Goal: Task Accomplishment & Management: Use online tool/utility

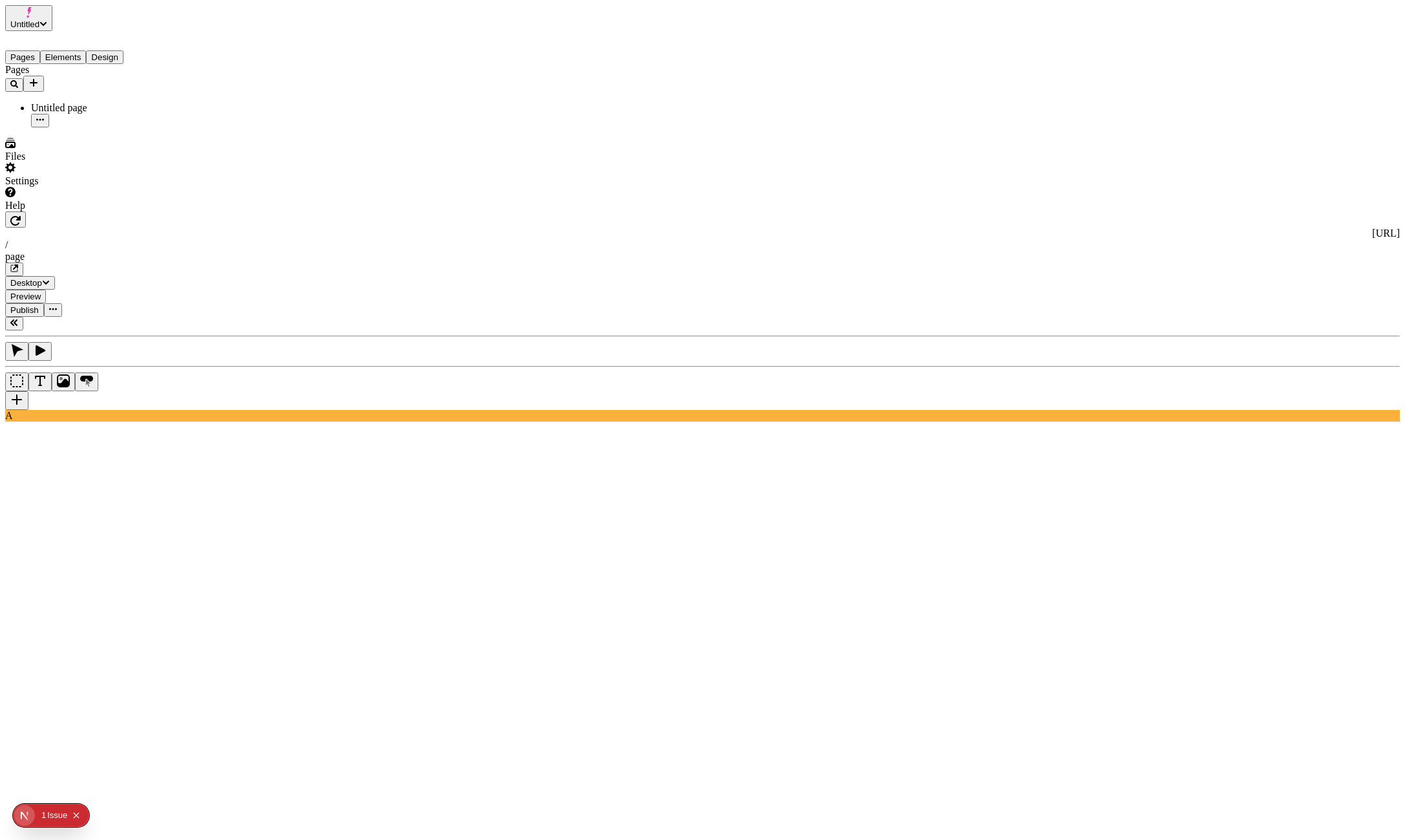
click at [18, 319] on icon "button" at bounding box center [14, 322] width 7 height 7
click at [16, 319] on icon "button" at bounding box center [14, 322] width 7 height 7
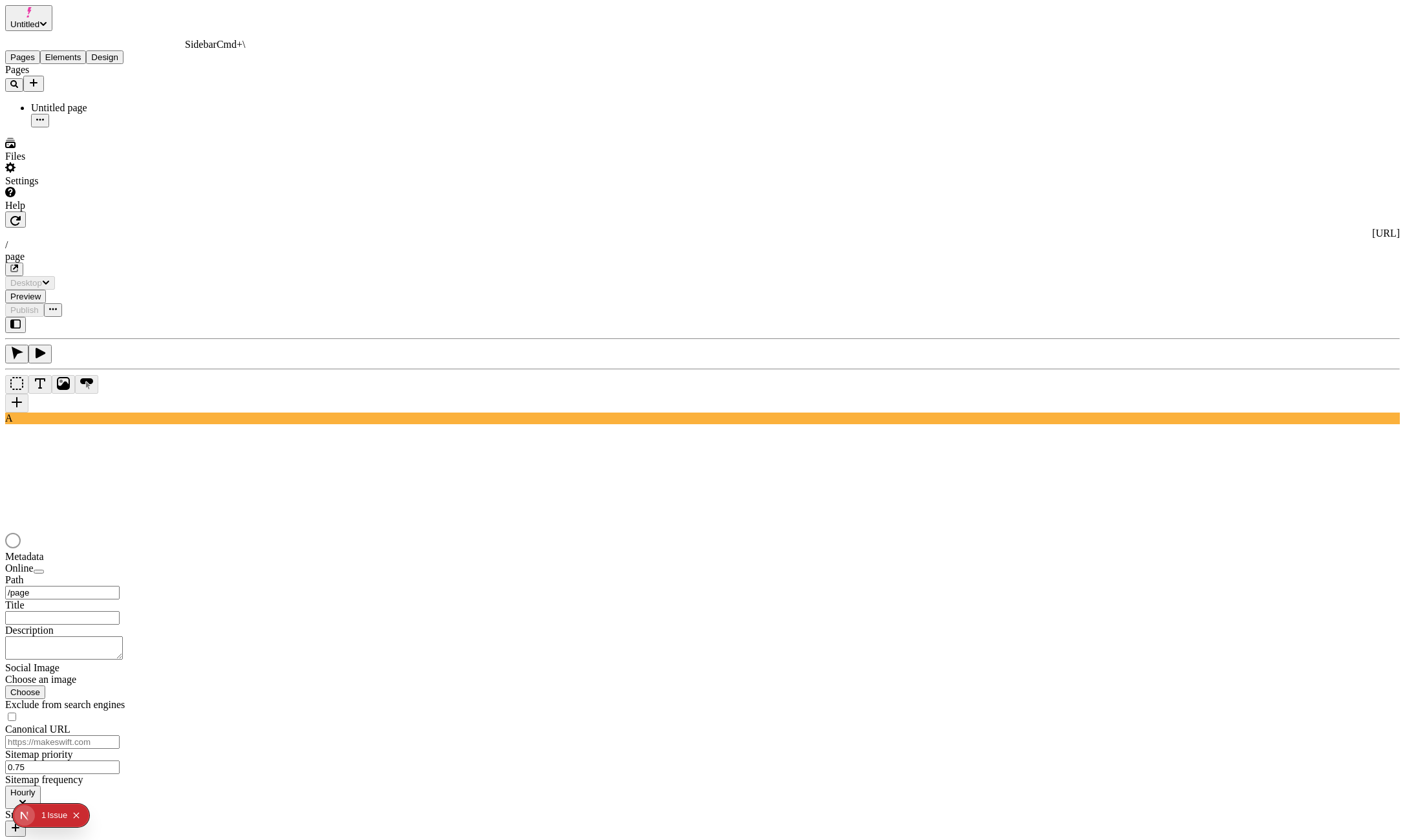
click at [21, 319] on icon "button" at bounding box center [16, 324] width 11 height 11
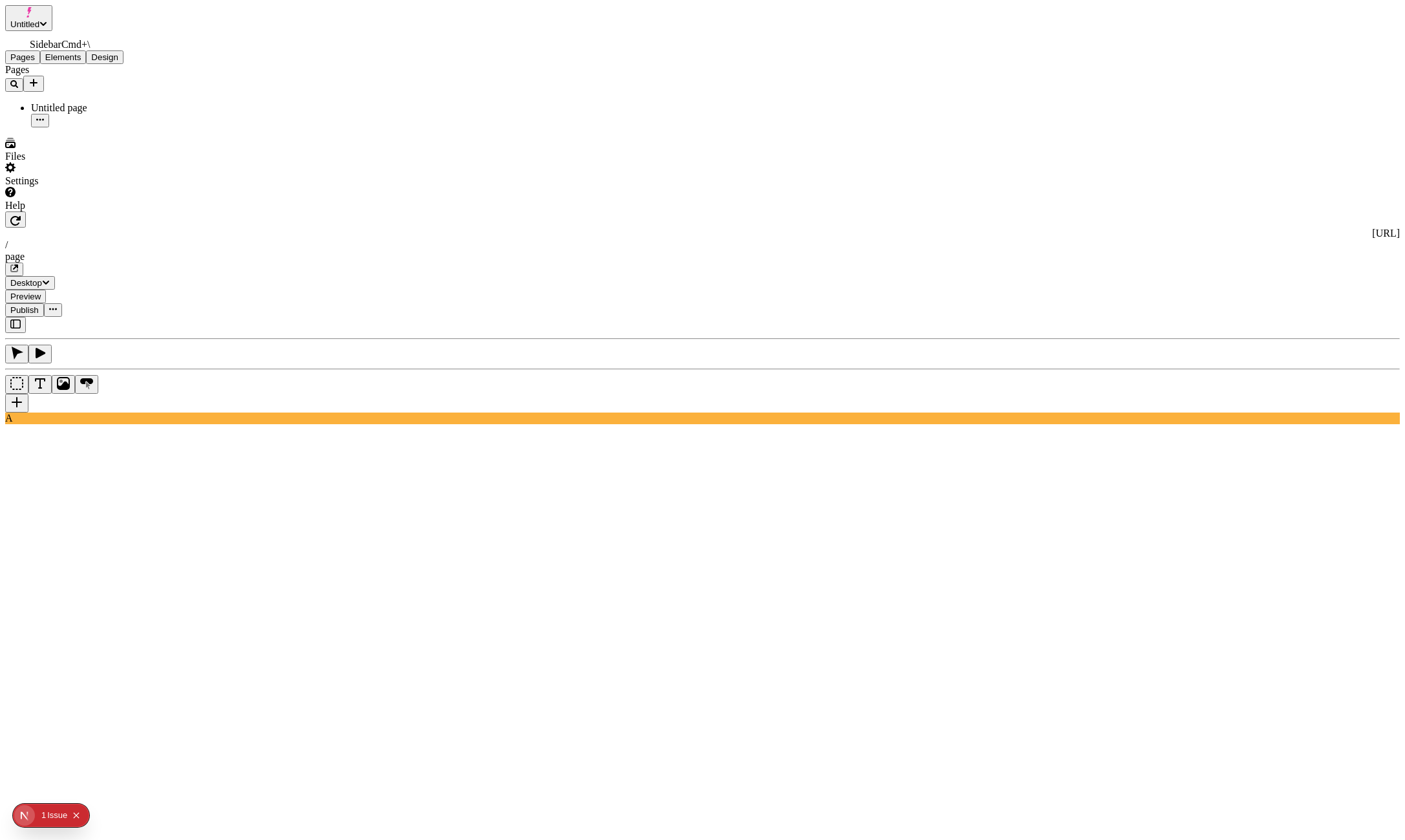
click at [23, 317] on button "button" at bounding box center [15, 325] width 21 height 16
click at [21, 320] on icon "button" at bounding box center [16, 324] width 11 height 9
click at [21, 317] on button "button" at bounding box center [15, 325] width 21 height 16
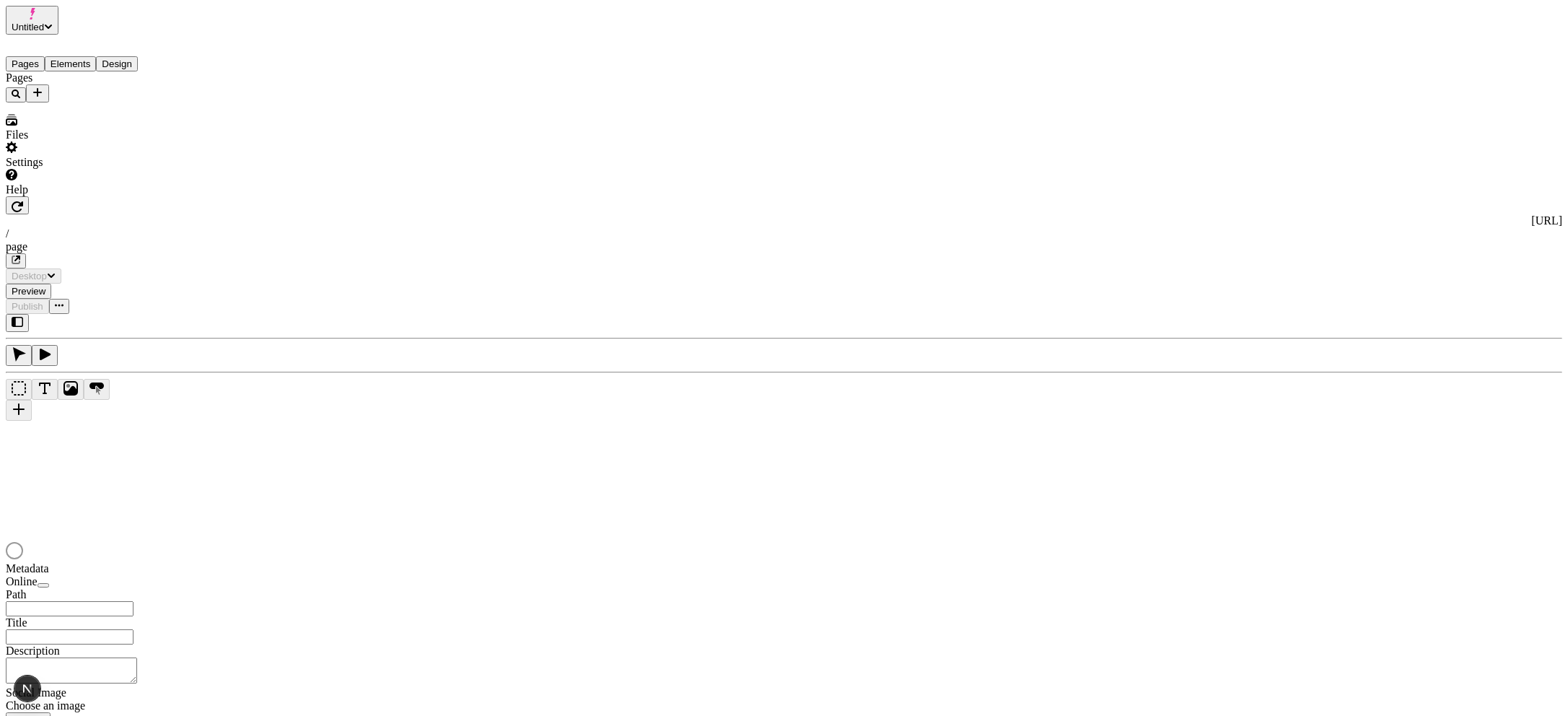
type input "/page"
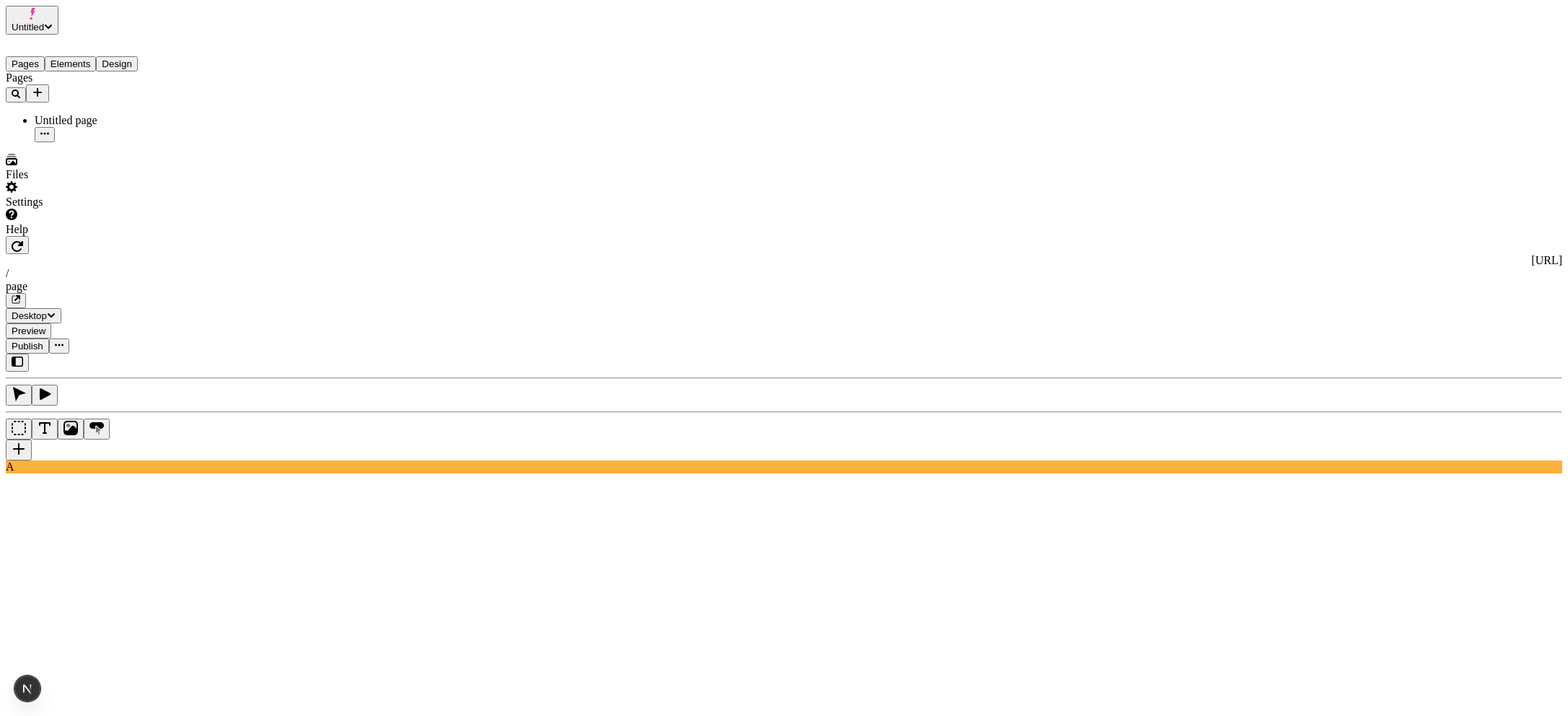
click at [83, 56] on button "Elements" at bounding box center [71, 63] width 52 height 15
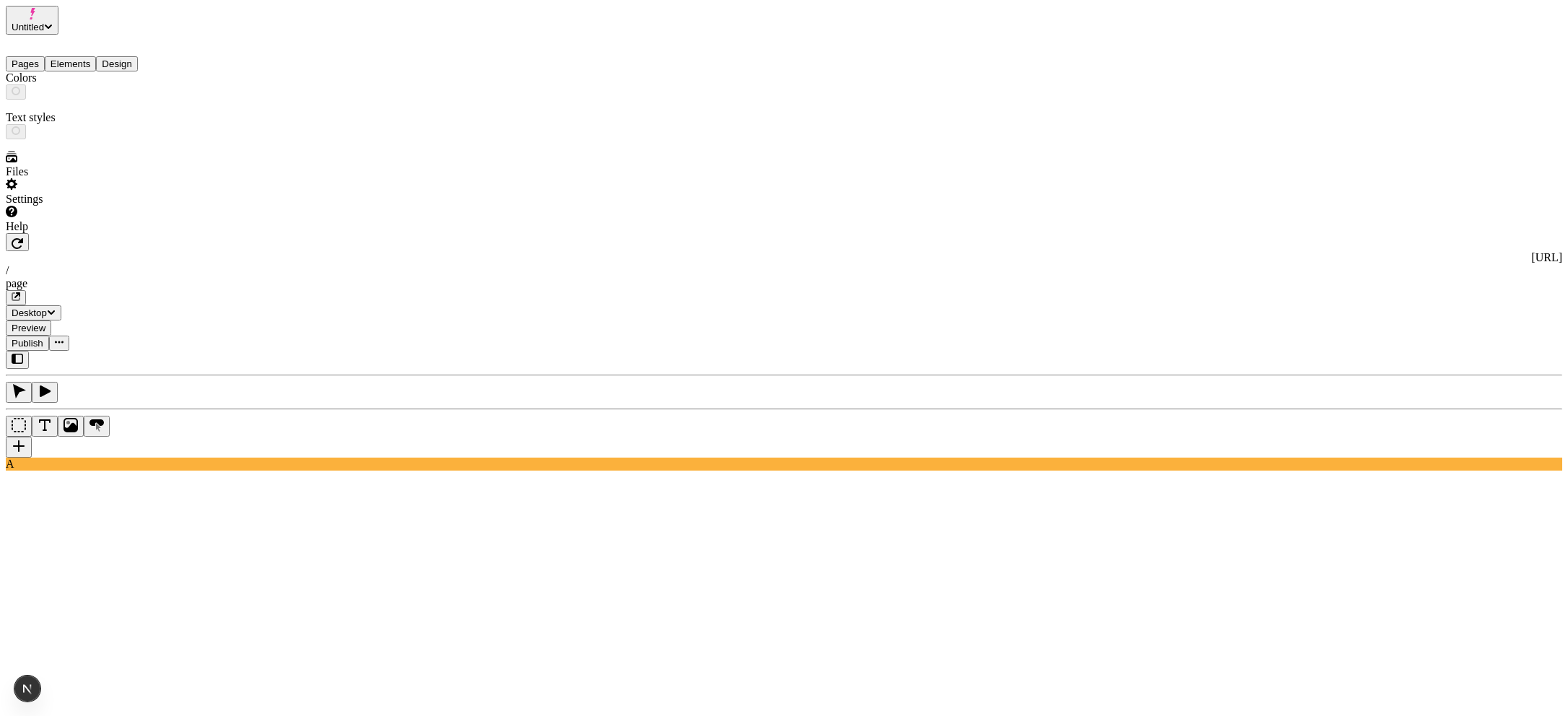
click at [138, 56] on button "Design" at bounding box center [117, 63] width 42 height 15
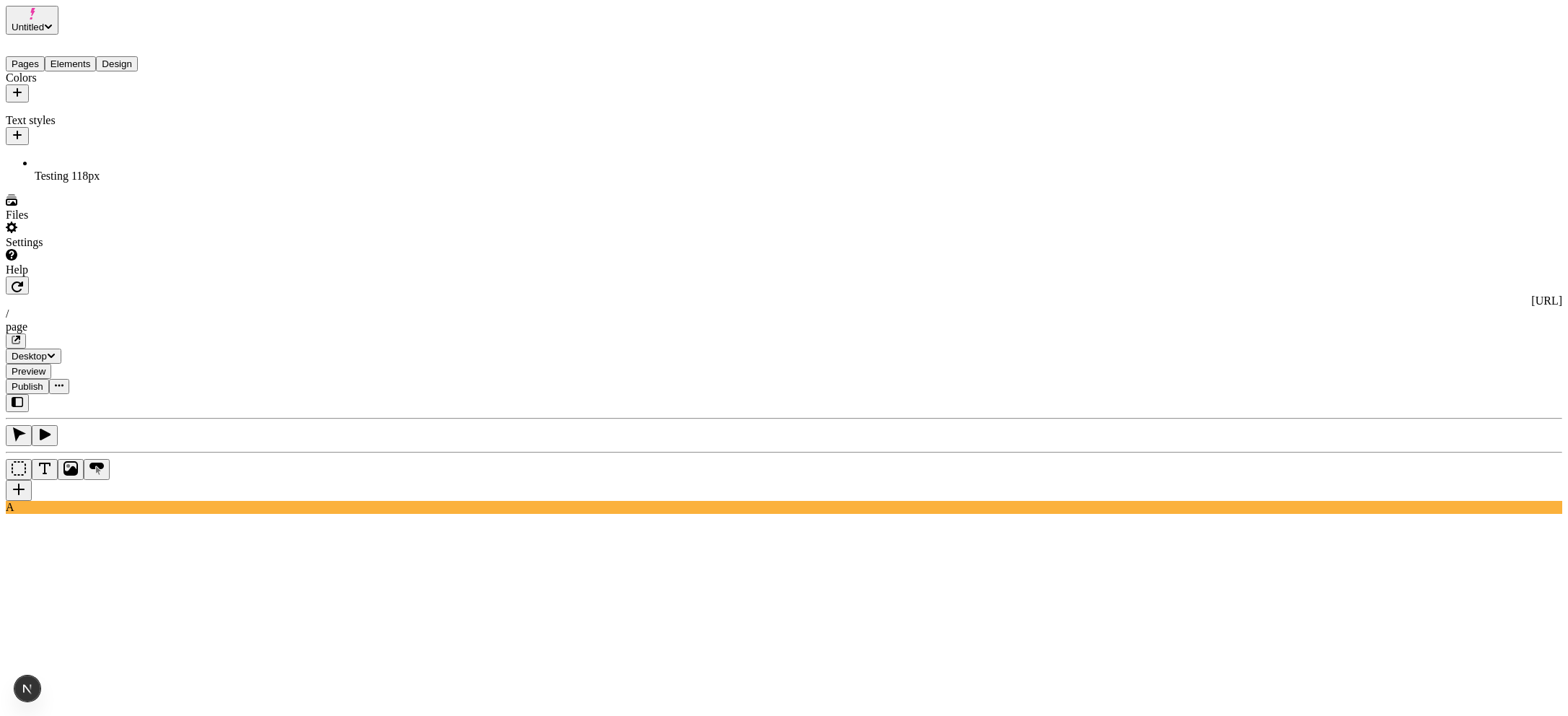
click at [21, 56] on button "Pages" at bounding box center [25, 63] width 39 height 15
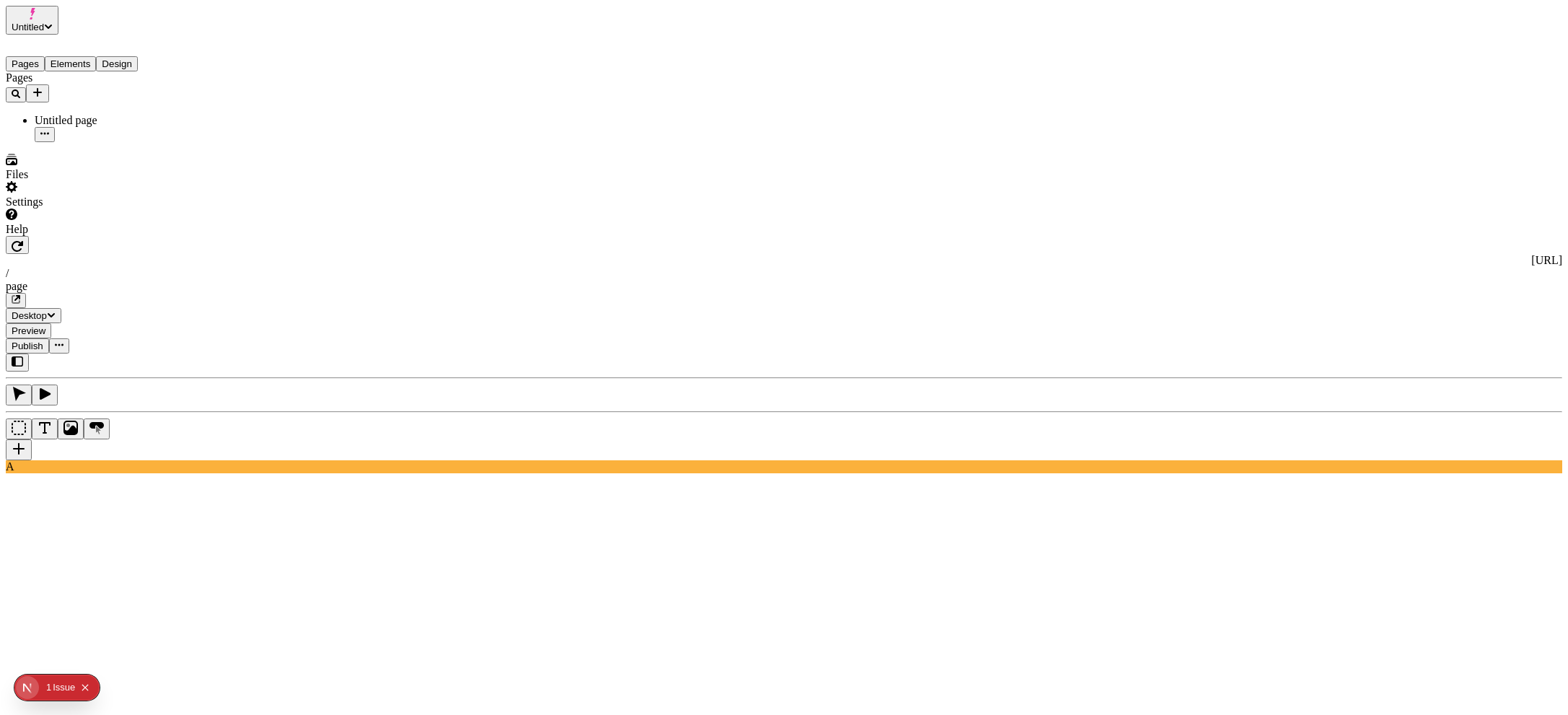
click at [173, 236] on div at bounding box center [92, 236] width 173 height 0
click at [28, 354] on button "button" at bounding box center [17, 363] width 23 height 18
click at [18, 354] on button "button" at bounding box center [17, 363] width 23 height 18
click at [23, 357] on icon "button" at bounding box center [17, 361] width 12 height 10
click at [28, 354] on button "button" at bounding box center [17, 363] width 23 height 18
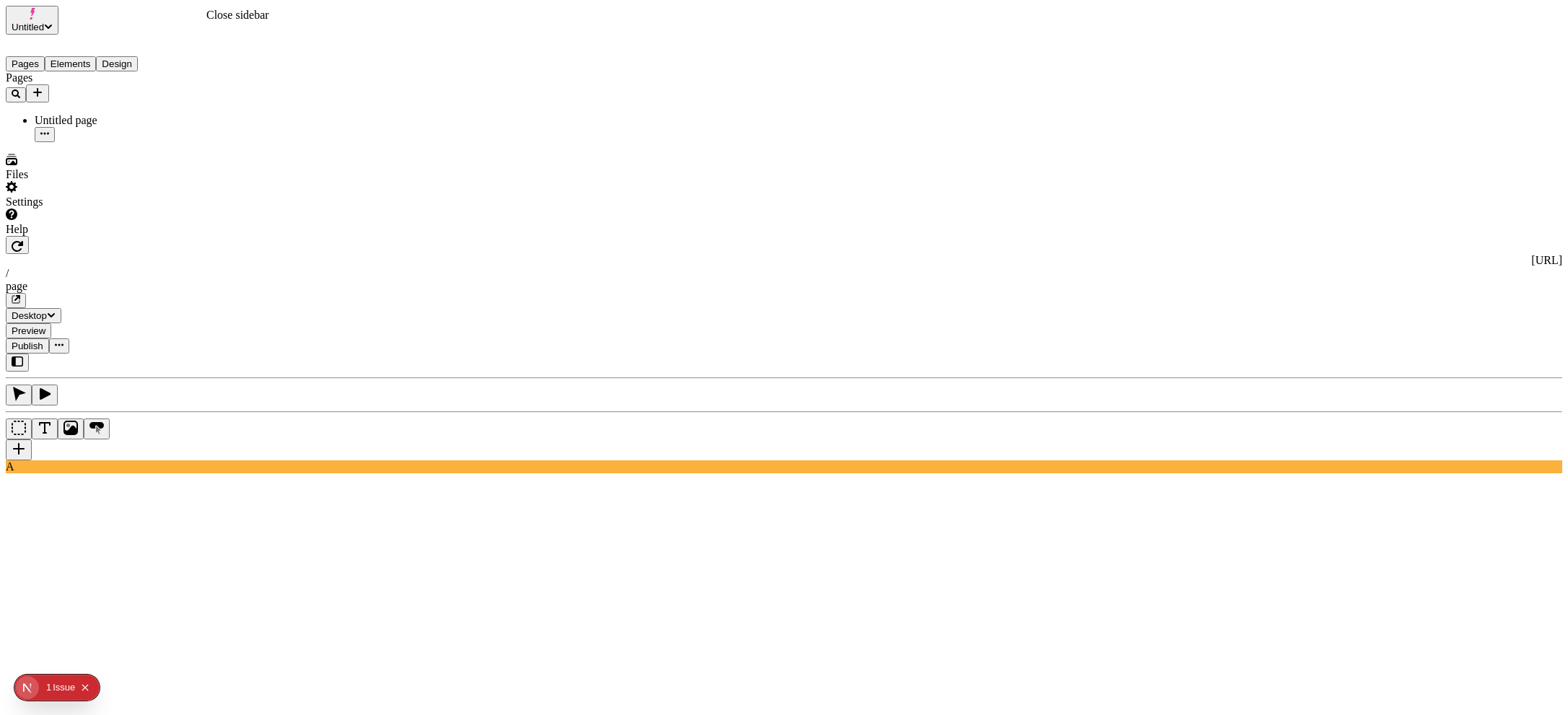
click at [23, 357] on icon "button" at bounding box center [17, 361] width 12 height 10
click at [12, 356] on icon "button" at bounding box center [17, 361] width 12 height 12
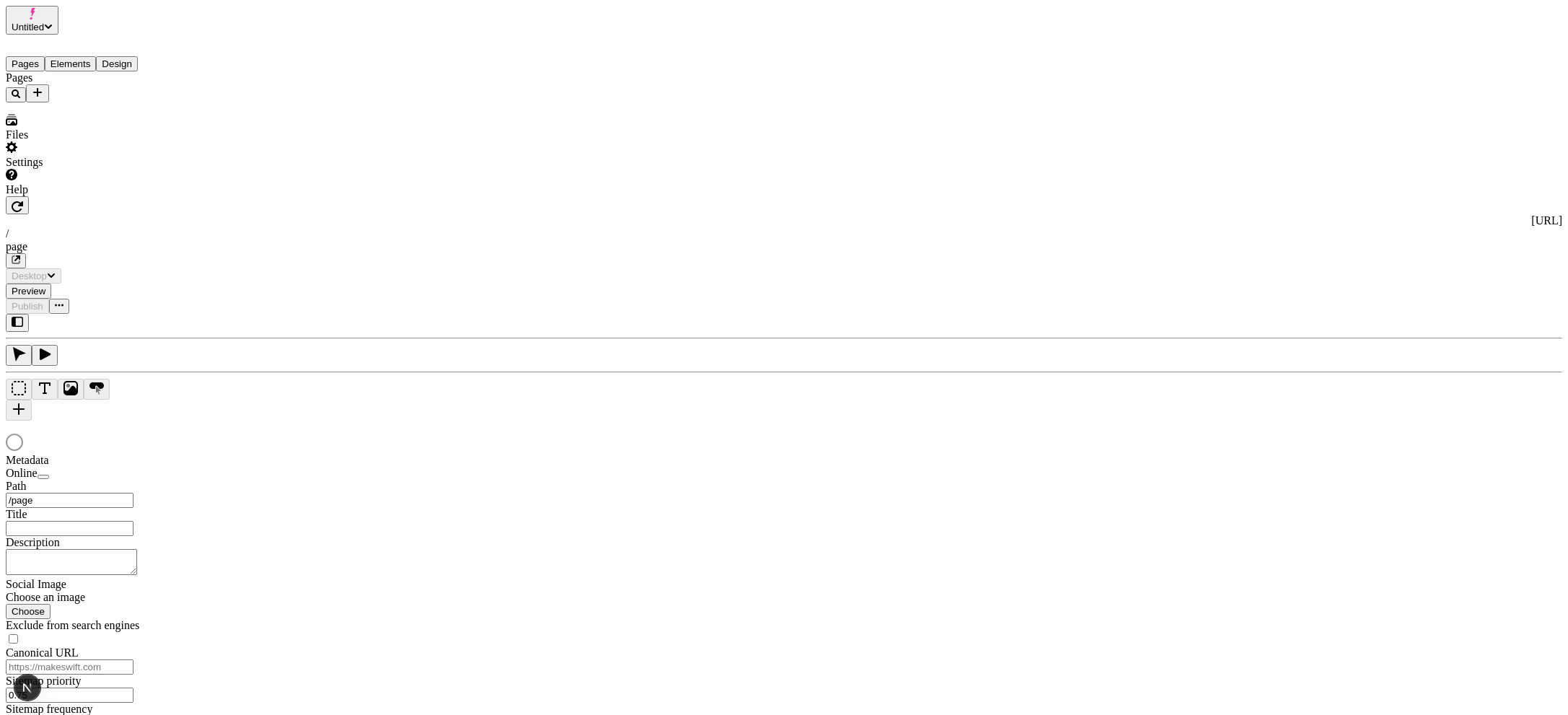
type input "/page"
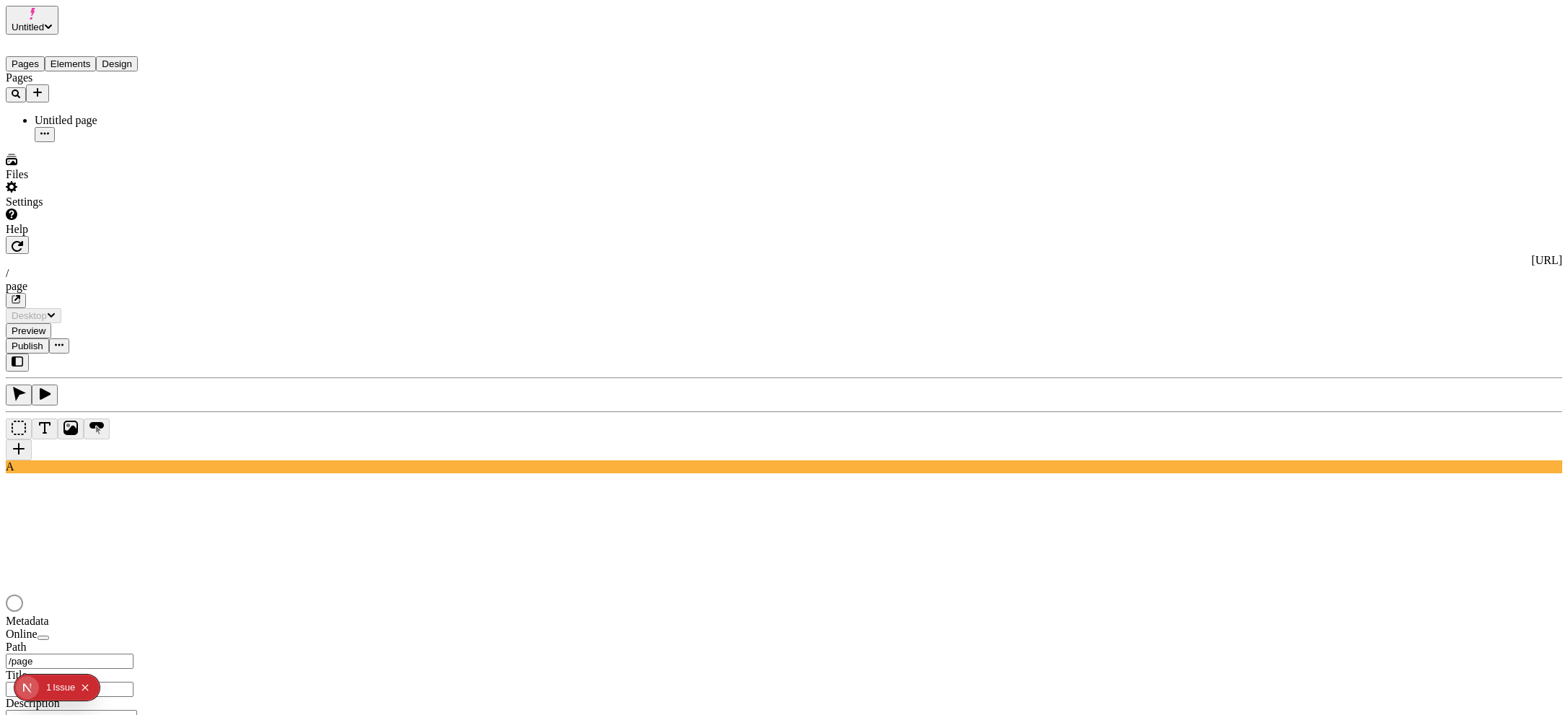
click at [139, 236] on div at bounding box center [85, 236] width 159 height 0
click at [150, 236] on div at bounding box center [85, 236] width 159 height 0
click at [136, 236] on div at bounding box center [81, 236] width 152 height 0
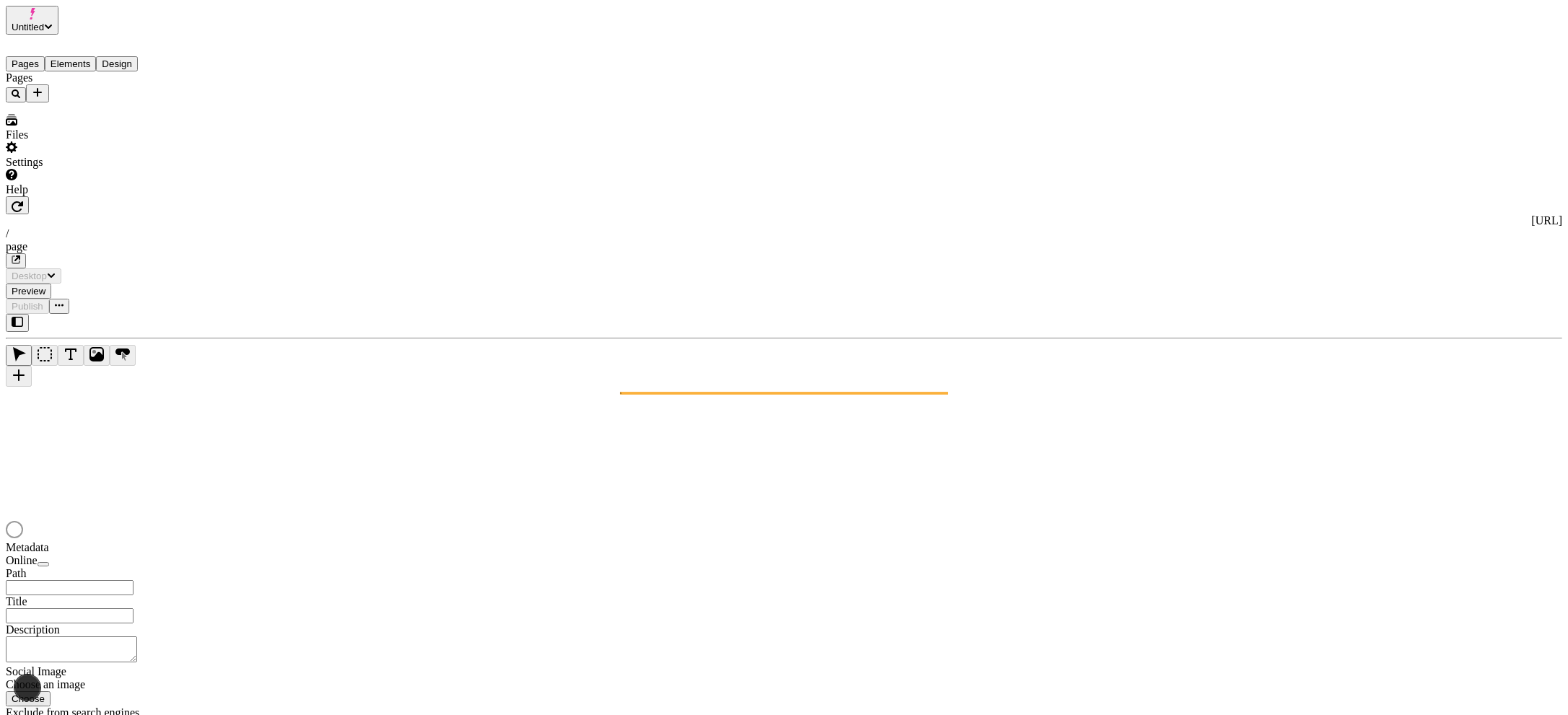
type input "/page"
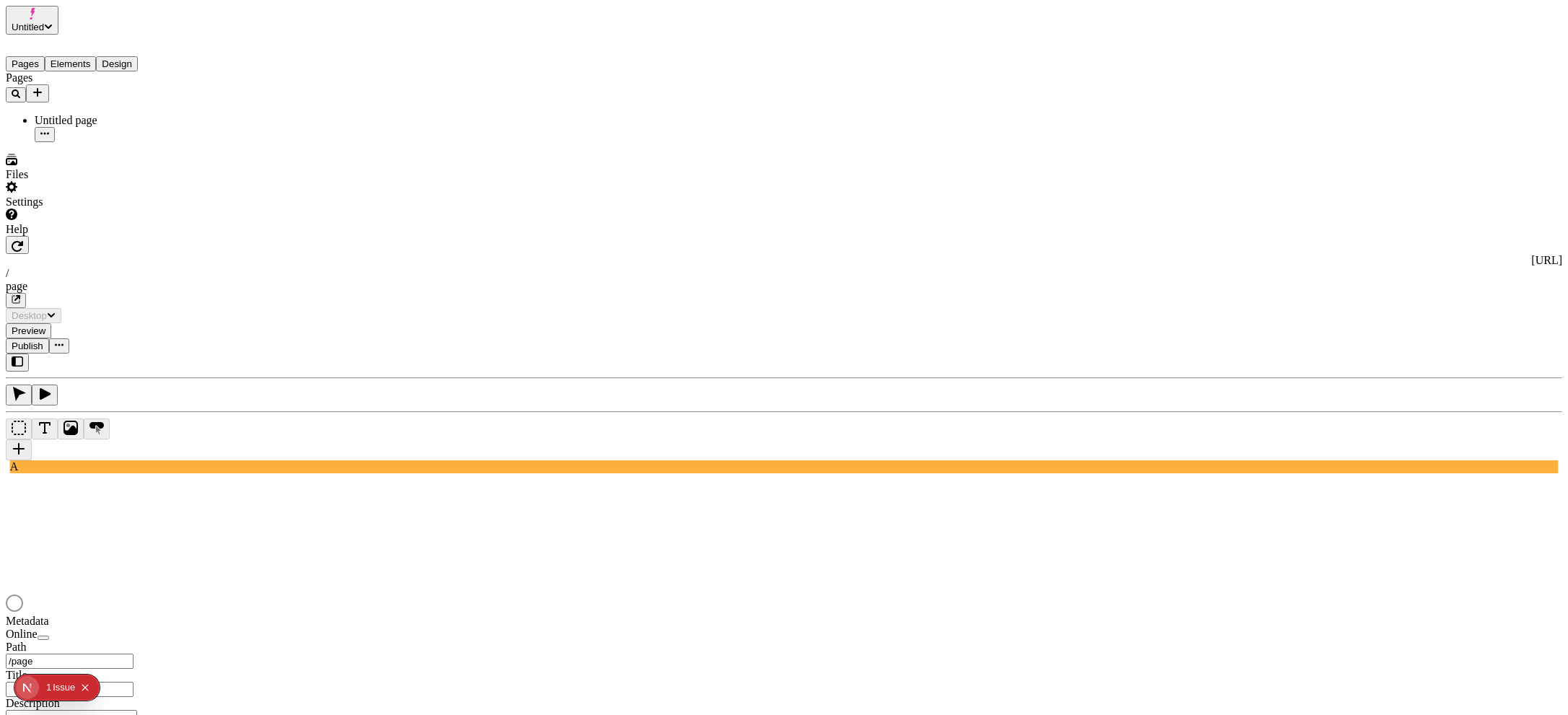
click at [130, 236] on div at bounding box center [81, 236] width 152 height 0
click at [131, 236] on div at bounding box center [77, 236] width 144 height 0
click at [28, 236] on div "Untitled Pages Elements Design Pages Untitled page Files Settings Help" at bounding box center [81, 120] width 152 height 230
click at [151, 236] on div at bounding box center [81, 236] width 152 height 0
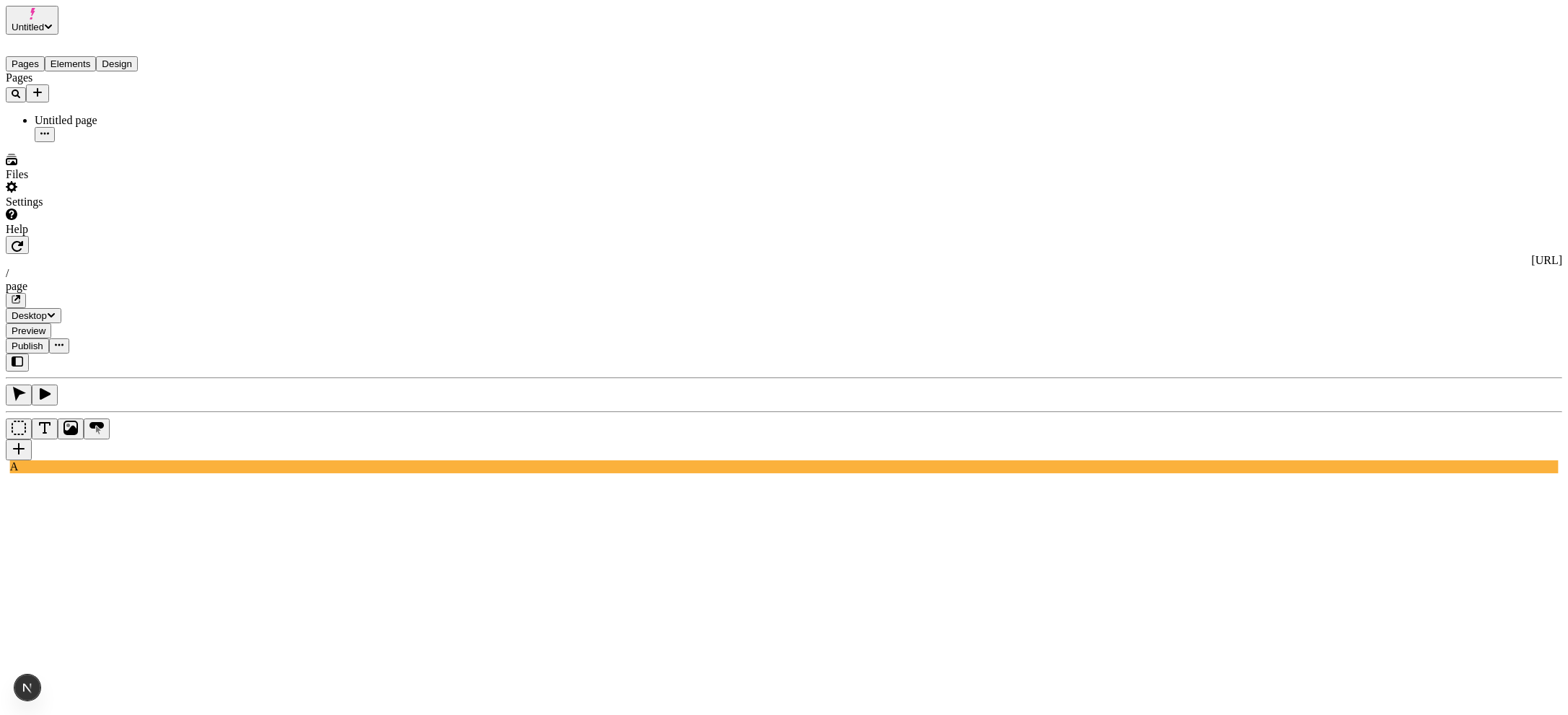
click at [137, 236] on div at bounding box center [81, 236] width 152 height 0
click at [149, 236] on div at bounding box center [81, 236] width 152 height 0
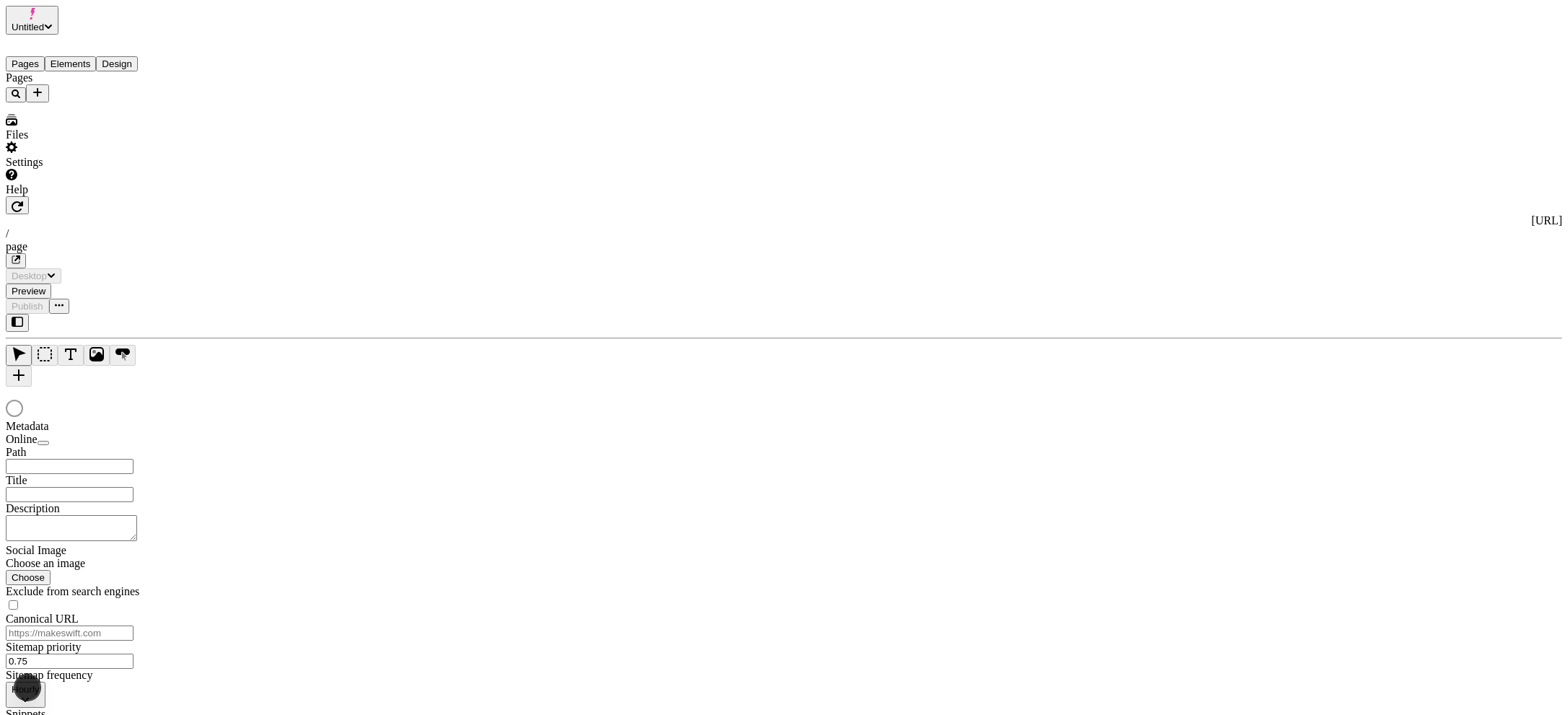
type input "/page"
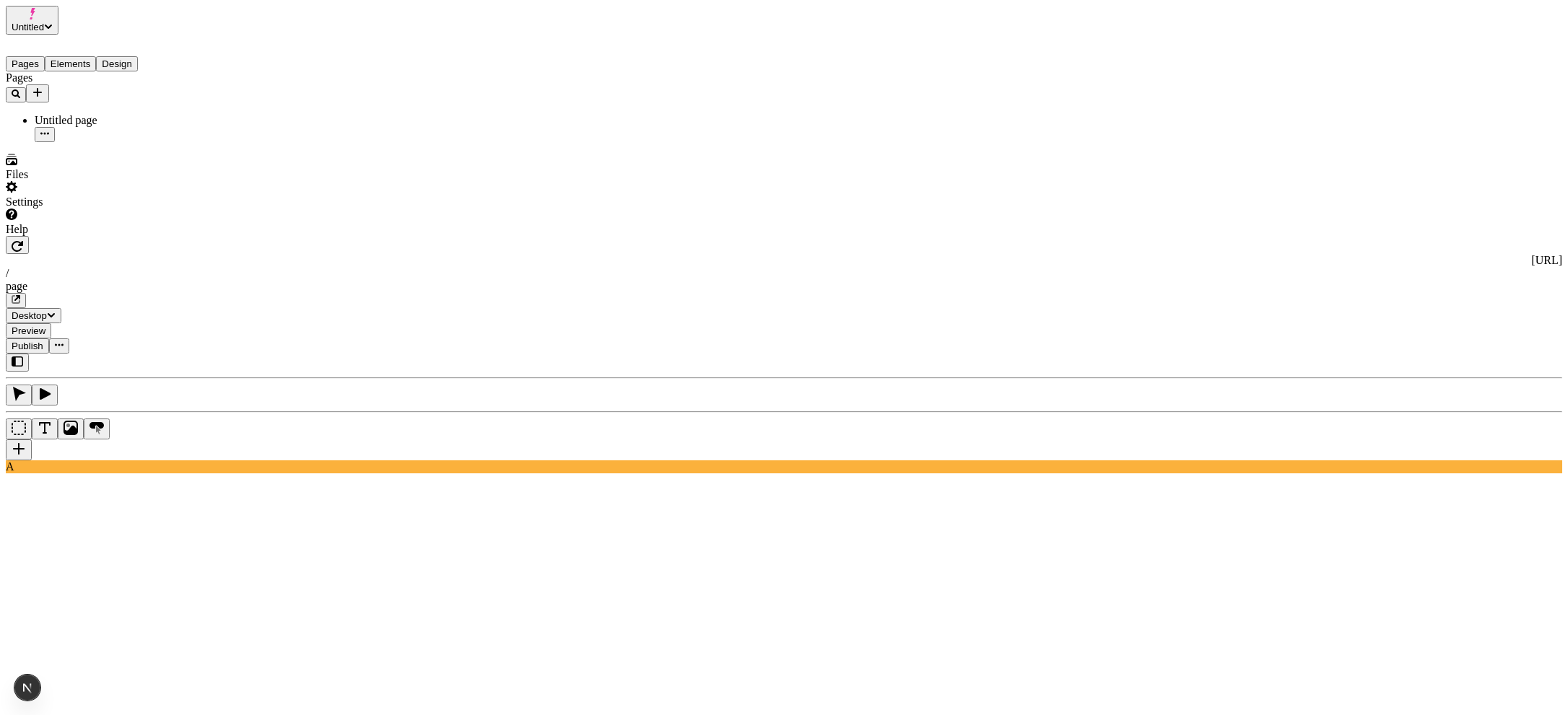
click at [174, 236] on div at bounding box center [92, 236] width 173 height 0
click at [173, 236] on div at bounding box center [92, 236] width 173 height 0
click at [67, 142] on div "Pages Untitled page" at bounding box center [92, 107] width 173 height 71
click at [146, 236] on div at bounding box center [81, 236] width 152 height 0
click at [101, 236] on div at bounding box center [81, 236] width 152 height 0
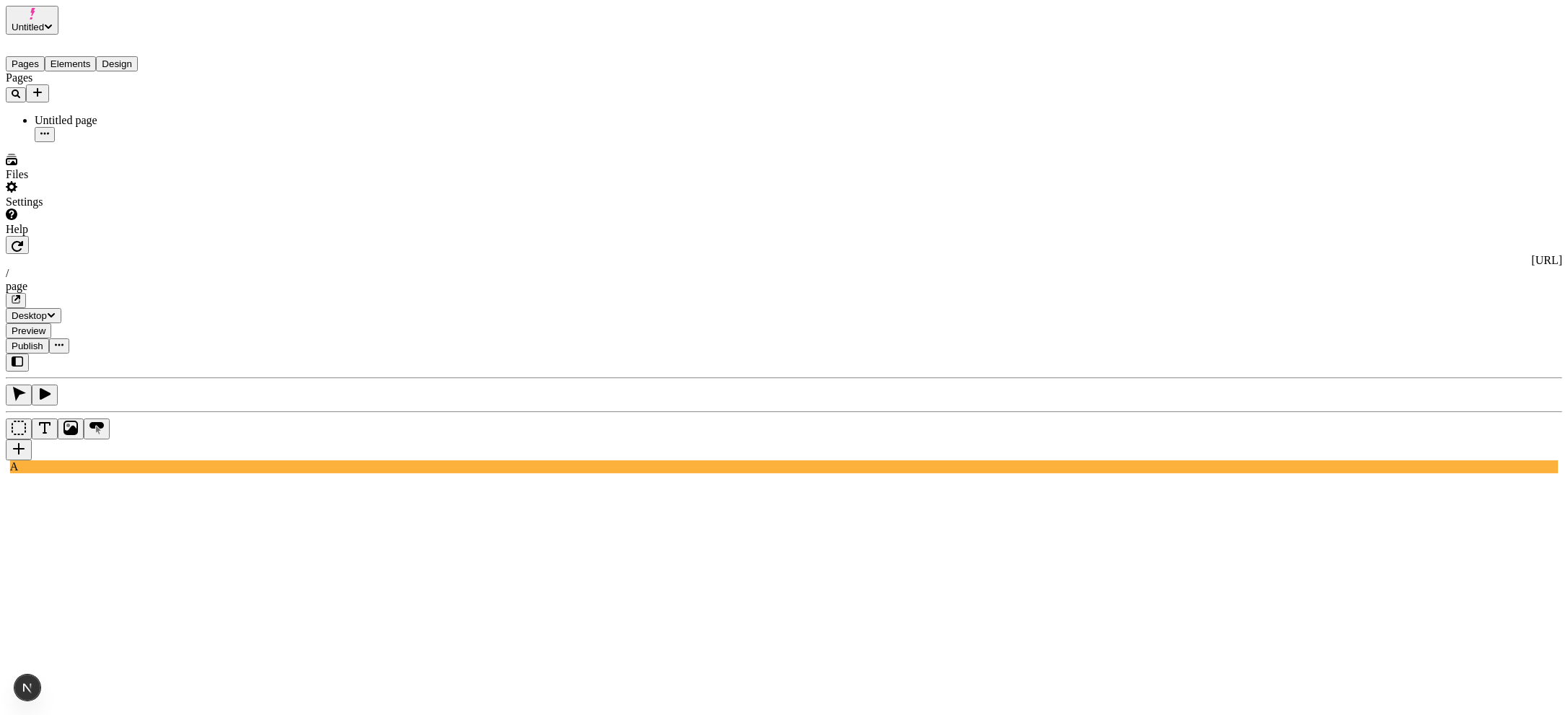
click at [165, 236] on div at bounding box center [87, 236] width 165 height 0
click at [153, 236] on div at bounding box center [82, 236] width 153 height 0
click at [223, 236] on div at bounding box center [116, 236] width 222 height 0
click at [187, 236] on div at bounding box center [98, 236] width 187 height 0
click at [200, 236] on div at bounding box center [105, 236] width 199 height 0
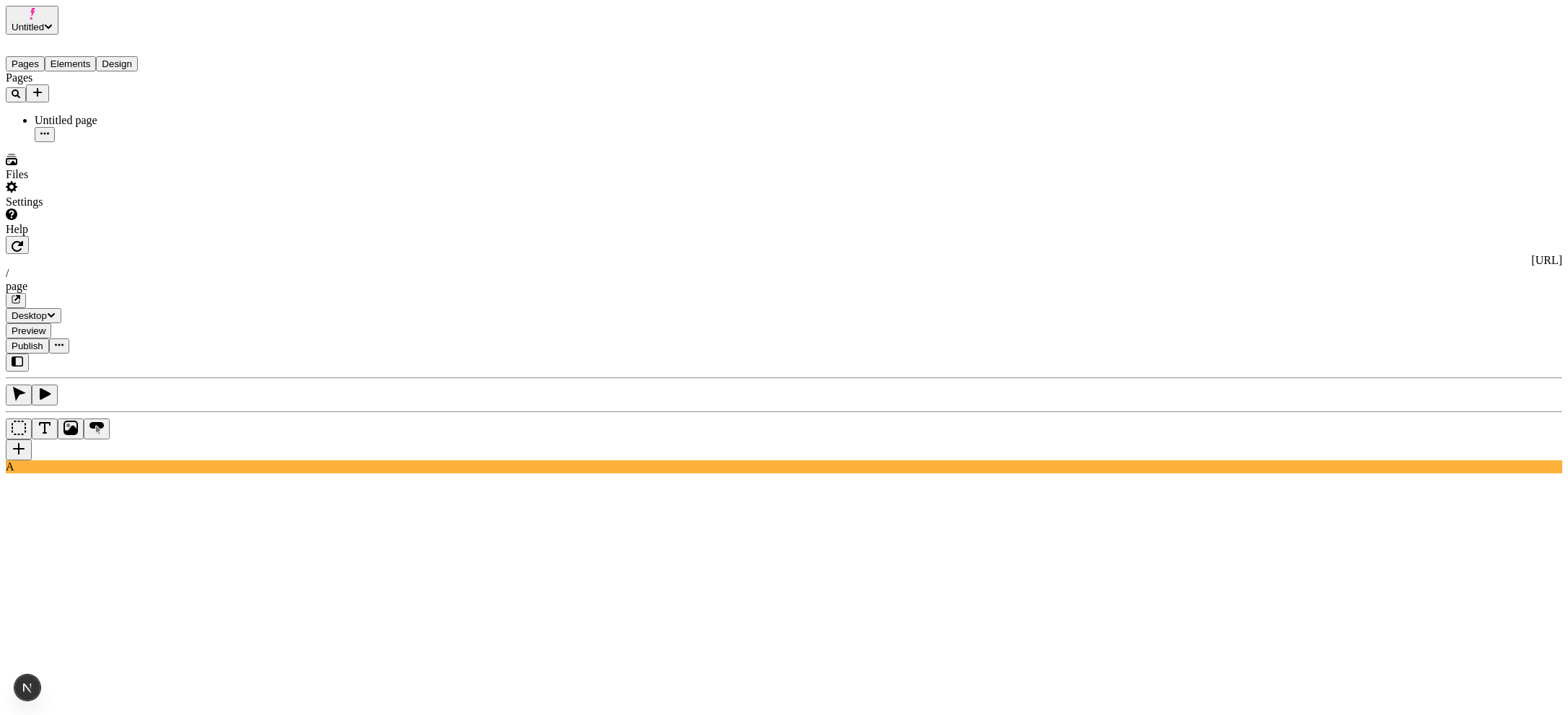
click at [28, 354] on button "button" at bounding box center [17, 363] width 23 height 18
click at [21, 356] on icon "button" at bounding box center [17, 361] width 12 height 12
click at [97, 56] on button "Elements" at bounding box center [71, 63] width 52 height 15
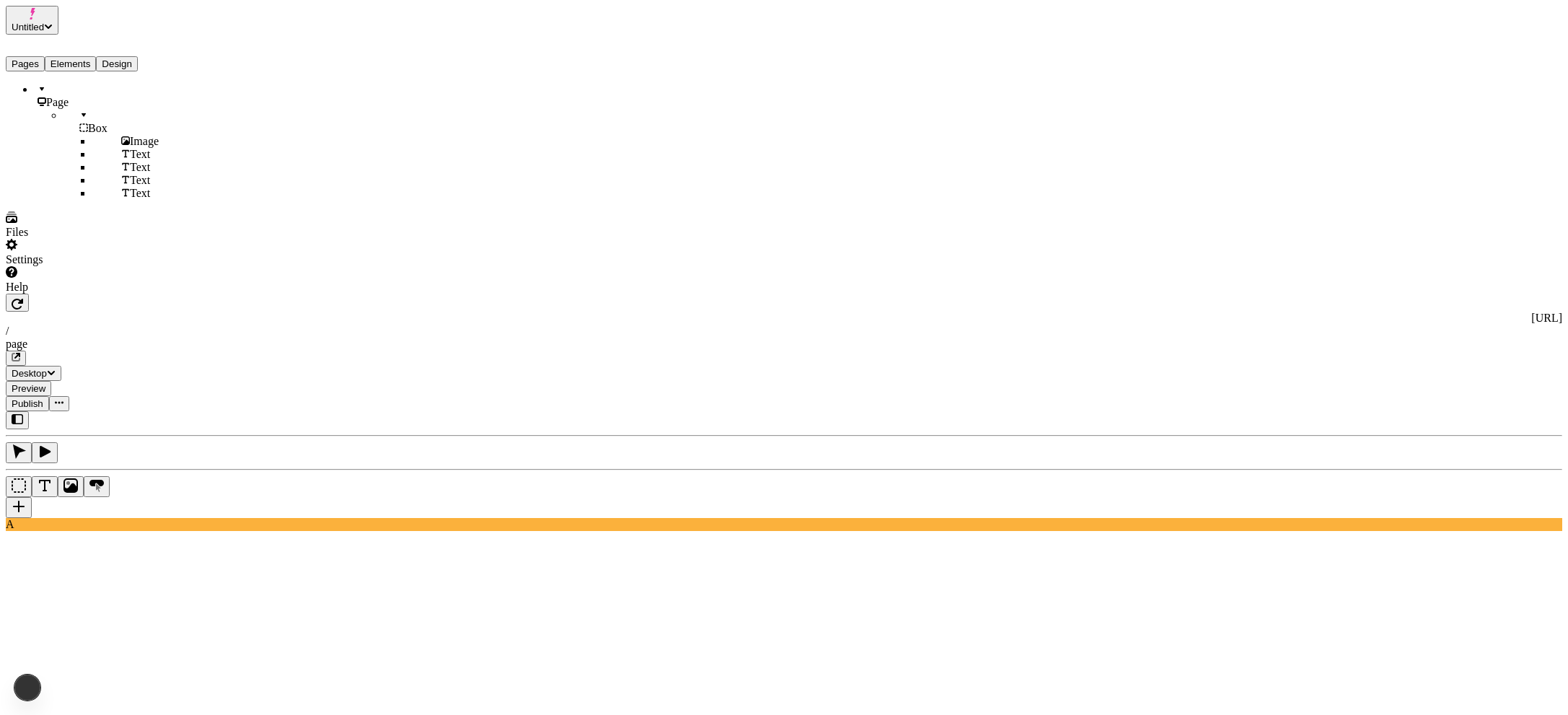
type input "18"
type input "1.5"
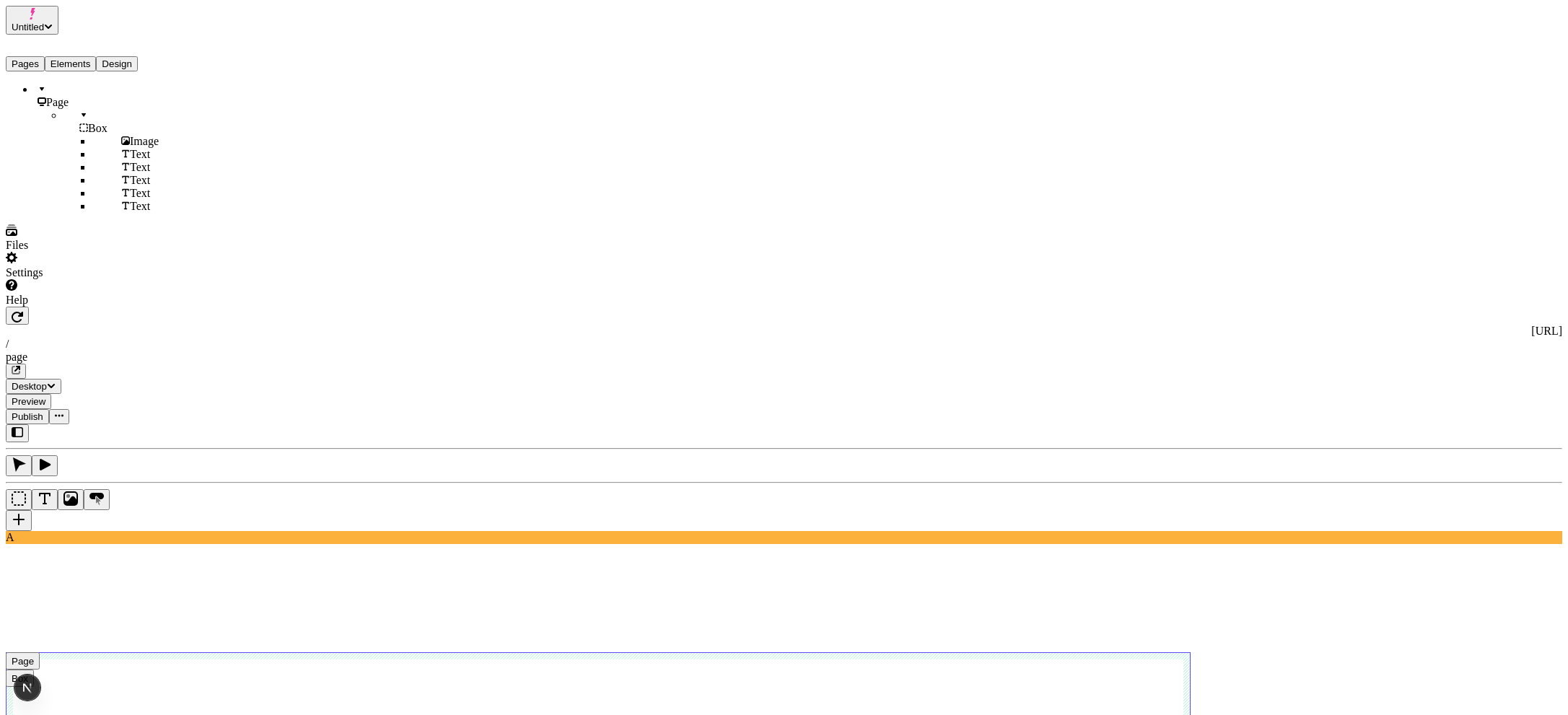
click at [155, 307] on div at bounding box center [84, 307] width 156 height 0
click at [55, 213] on div "Page Box Image Text Text Text Text Text" at bounding box center [84, 147] width 156 height 130
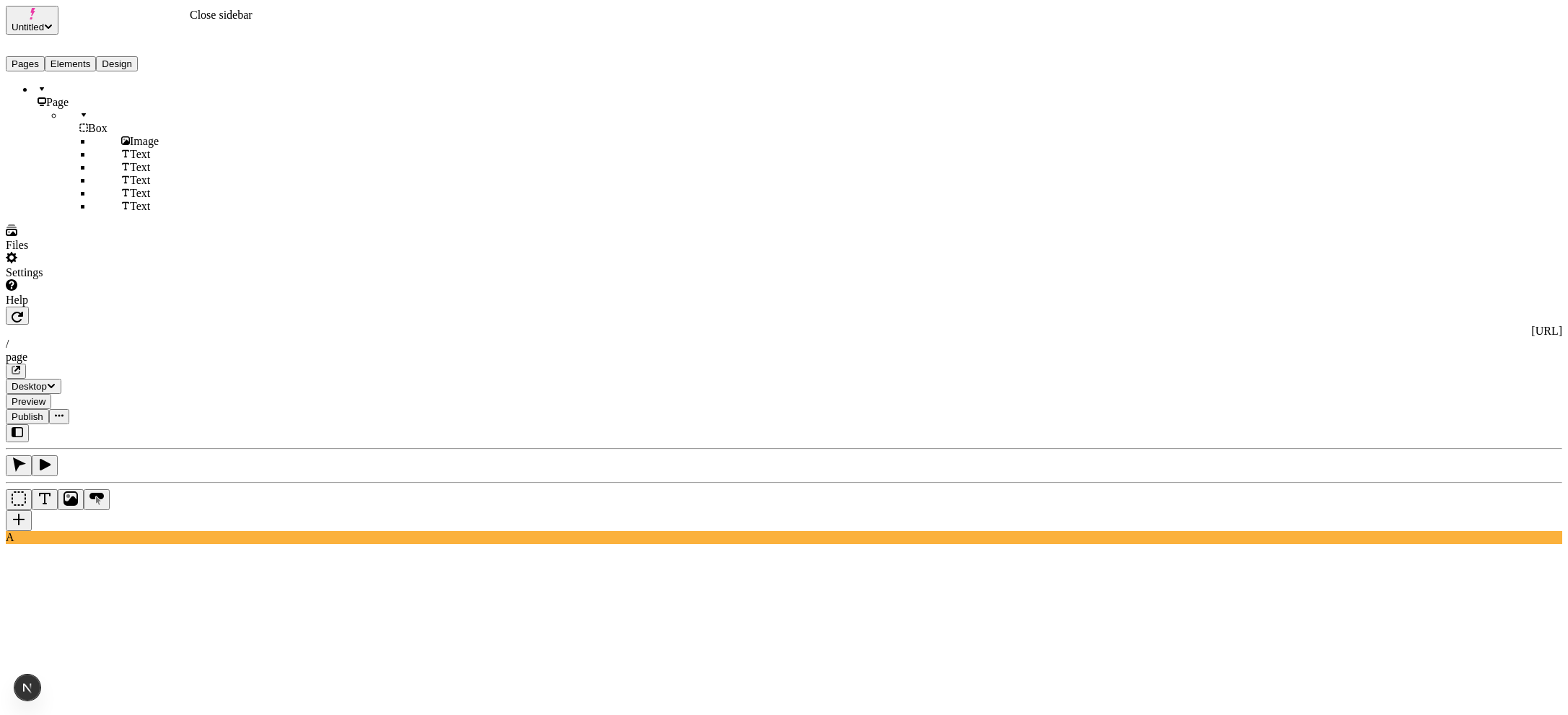
click at [23, 427] on icon "button" at bounding box center [17, 432] width 12 height 10
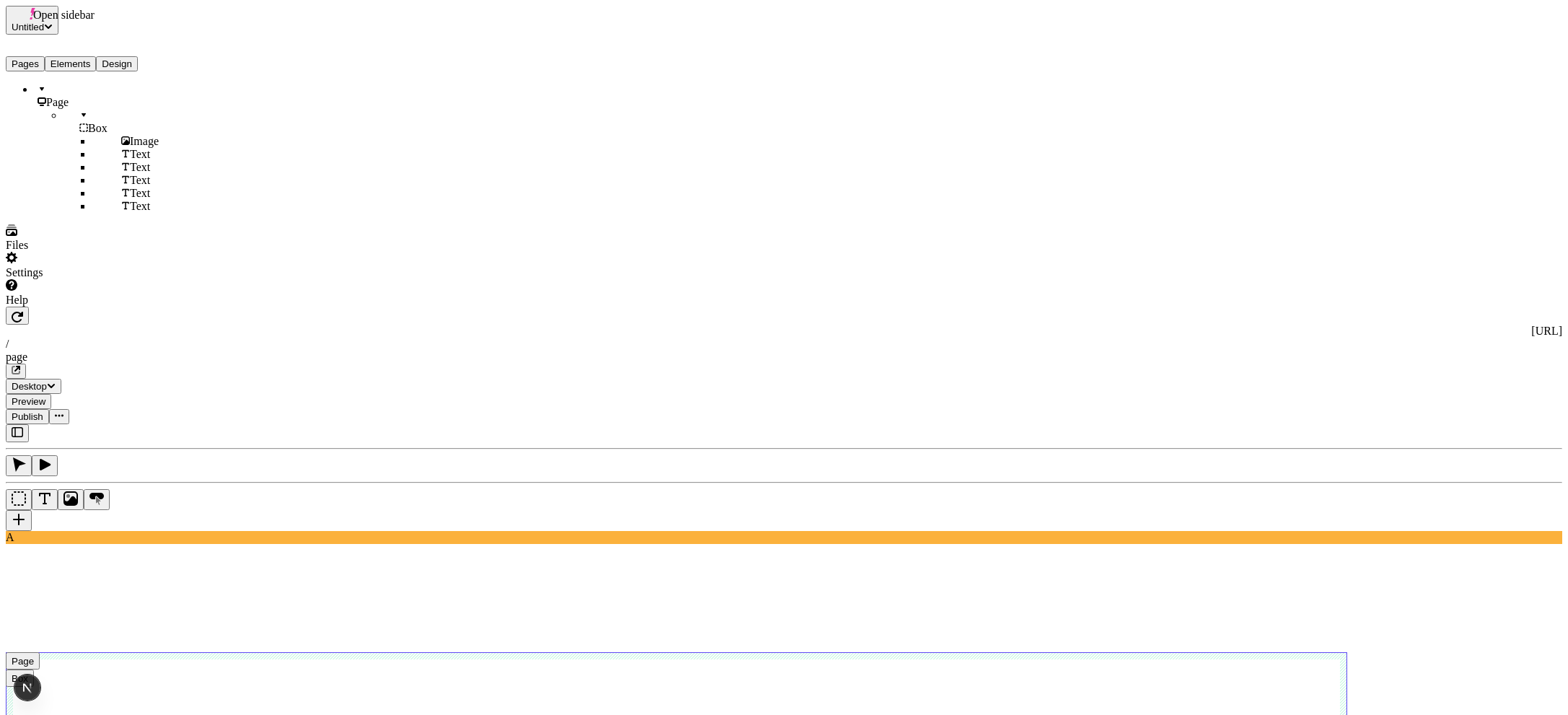
click at [22, 427] on icon "button" at bounding box center [17, 432] width 12 height 10
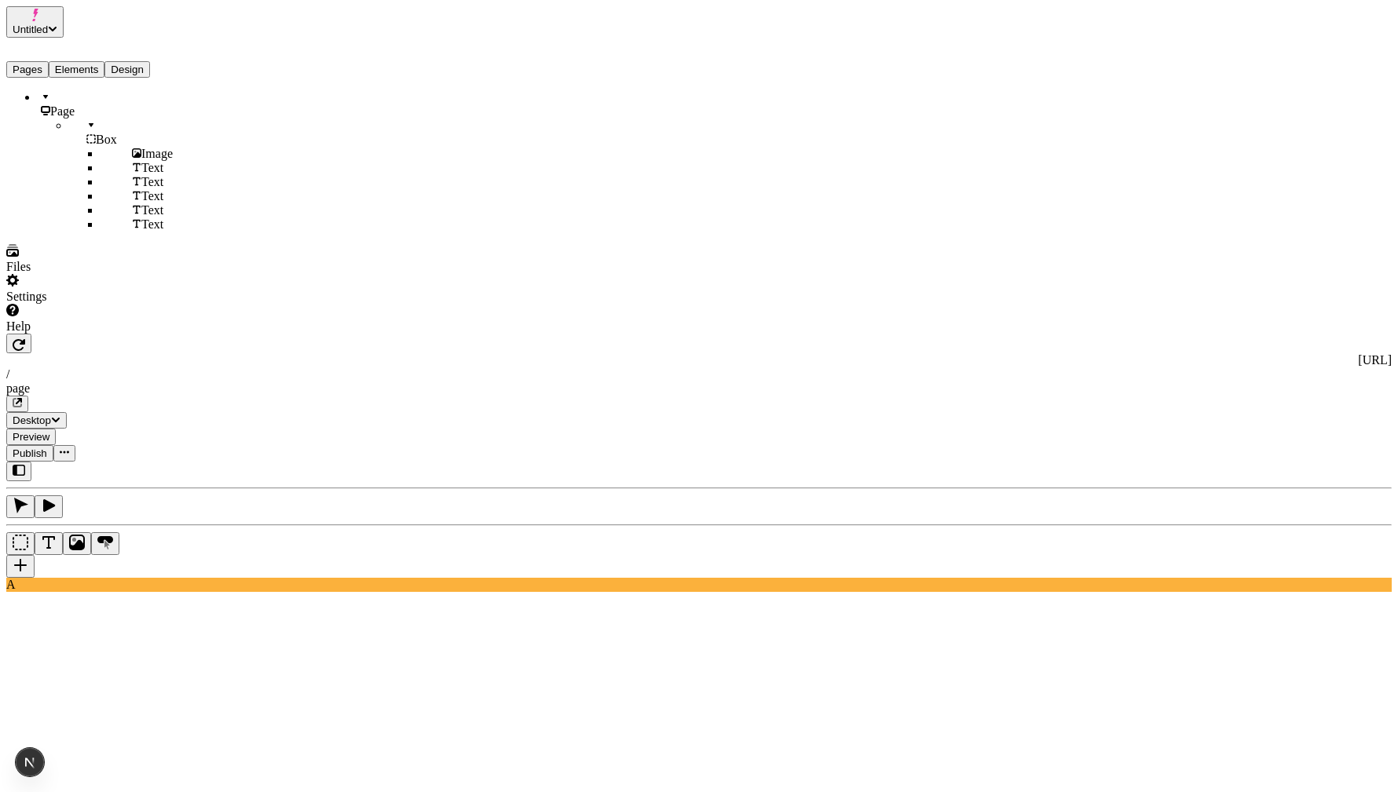
click at [157, 334] on div at bounding box center [89, 334] width 166 height 0
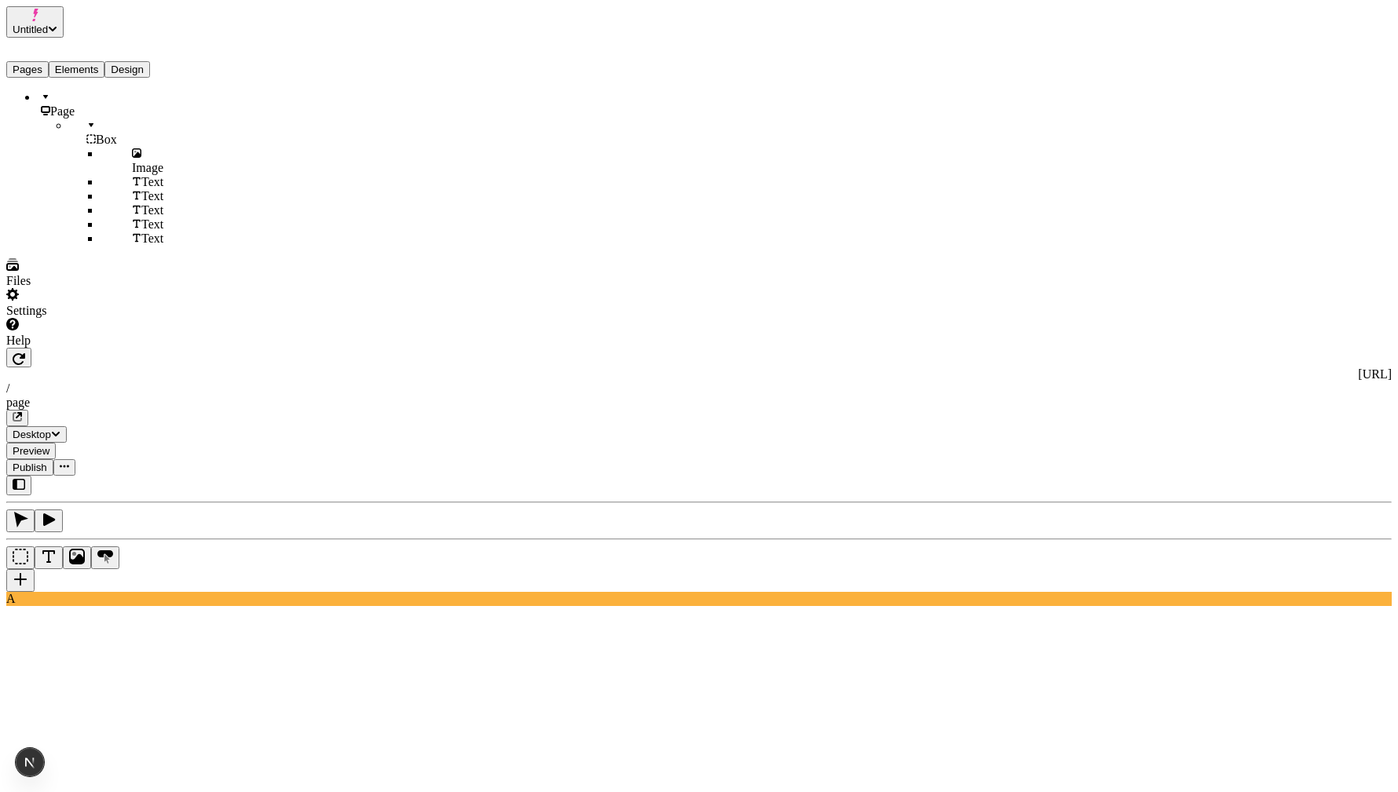
click at [29, 61] on button "Pages" at bounding box center [27, 69] width 42 height 16
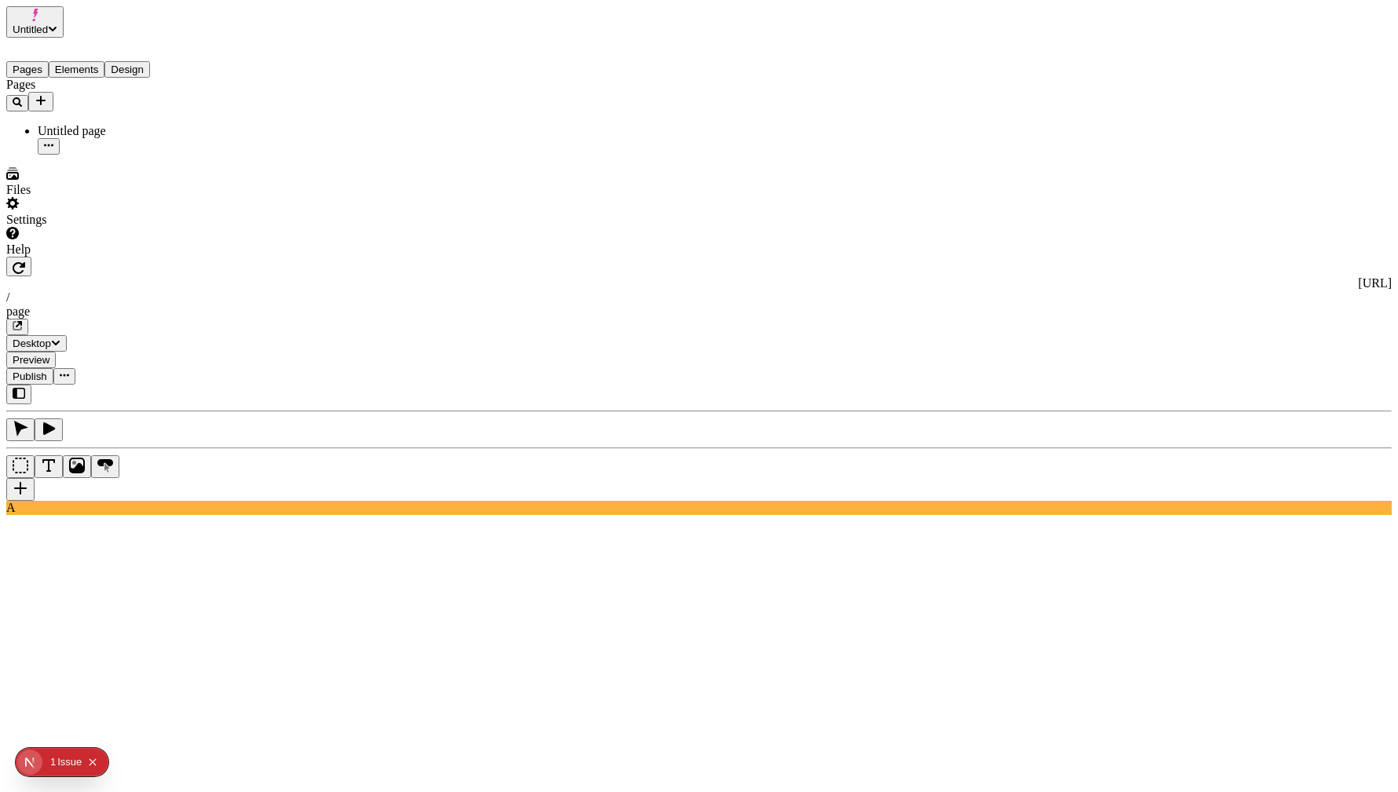
click at [148, 257] on div at bounding box center [88, 257] width 165 height 0
click at [145, 257] on div at bounding box center [88, 257] width 165 height 0
click at [163, 257] on div at bounding box center [88, 257] width 165 height 0
click at [181, 257] on div at bounding box center [97, 257] width 182 height 0
click at [25, 387] on icon "button" at bounding box center [19, 393] width 13 height 13
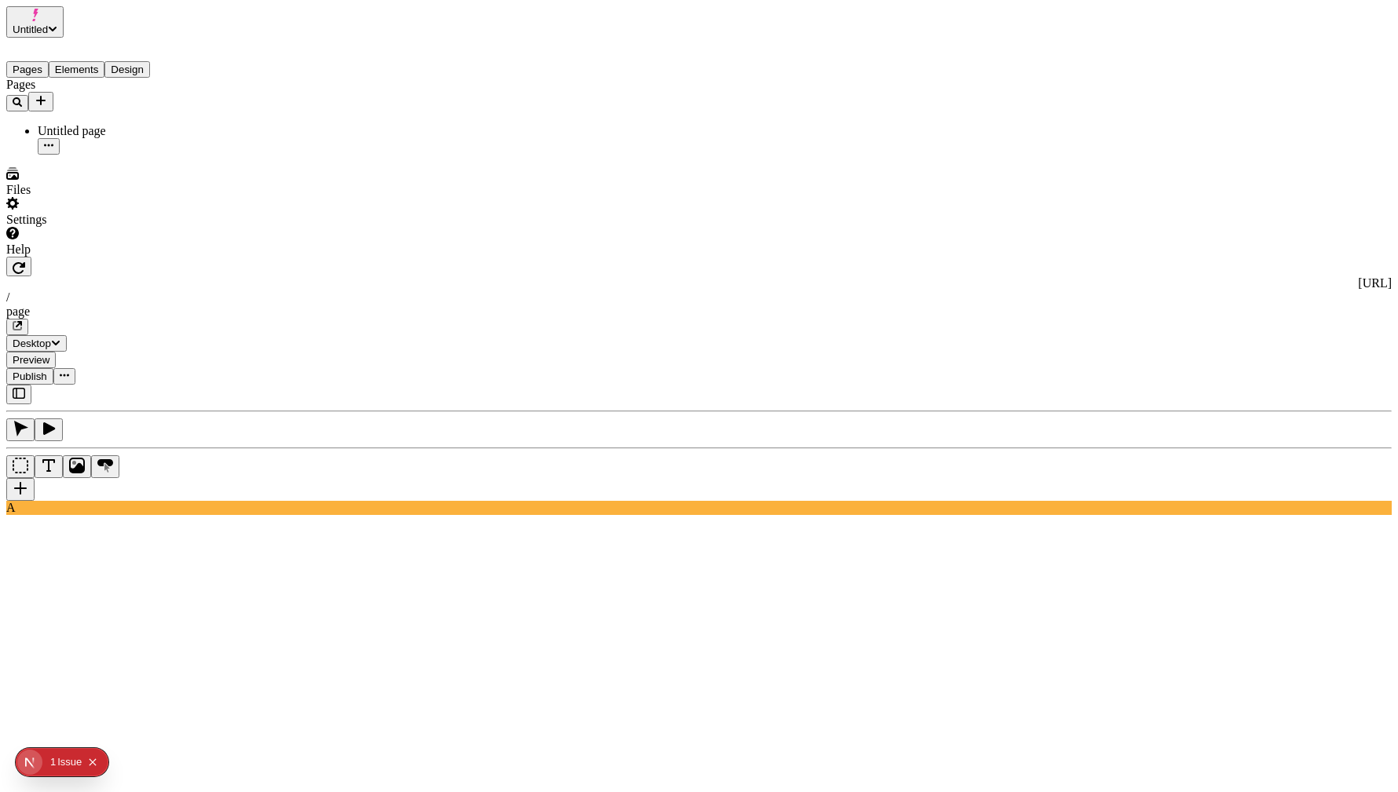
click at [21, 388] on icon "button" at bounding box center [19, 393] width 13 height 11
click at [31, 385] on button "button" at bounding box center [18, 395] width 25 height 20
click at [20, 387] on icon "button" at bounding box center [19, 393] width 13 height 13
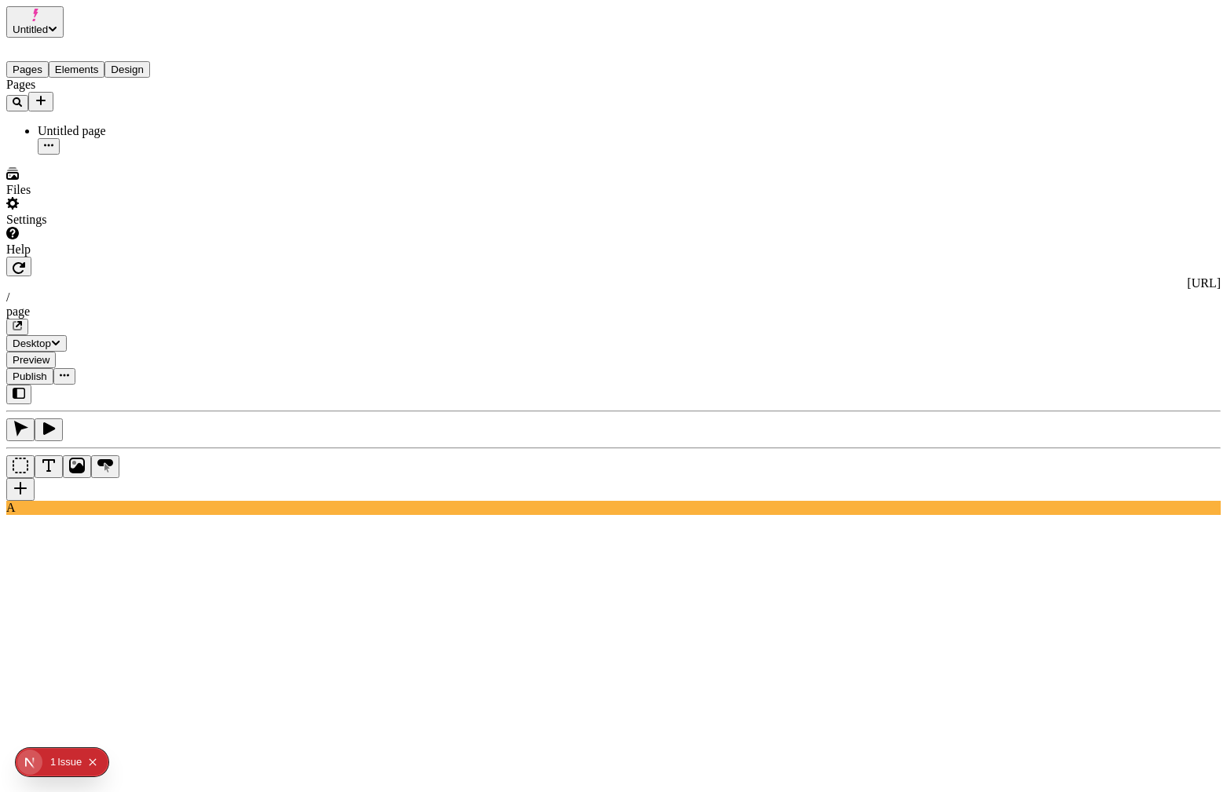
click at [31, 385] on button "button" at bounding box center [18, 395] width 25 height 20
click at [24, 385] on button "button" at bounding box center [18, 395] width 25 height 20
click at [31, 385] on button "button" at bounding box center [18, 395] width 25 height 20
click at [24, 385] on button "button" at bounding box center [18, 395] width 25 height 20
click at [165, 257] on div at bounding box center [88, 257] width 165 height 0
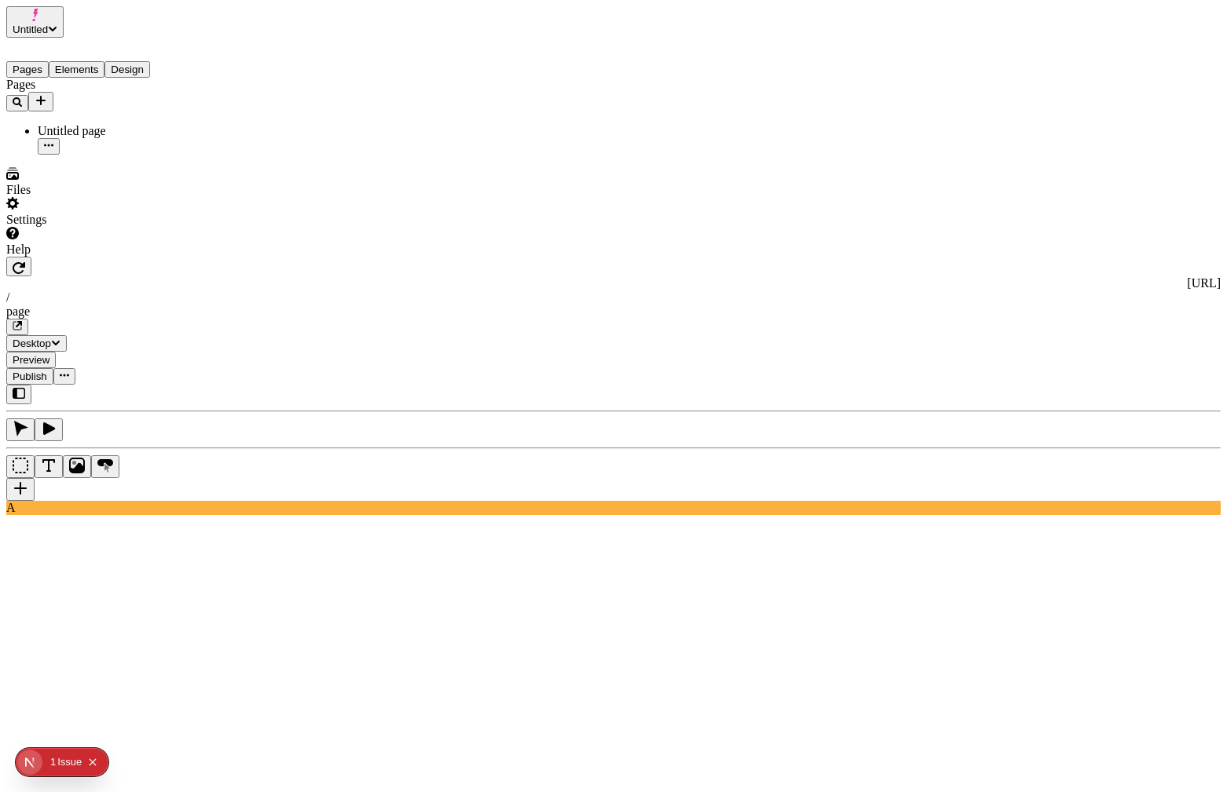
click at [170, 257] on div at bounding box center [89, 257] width 166 height 0
